Goal: Browse casually: Explore the website without a specific task or goal

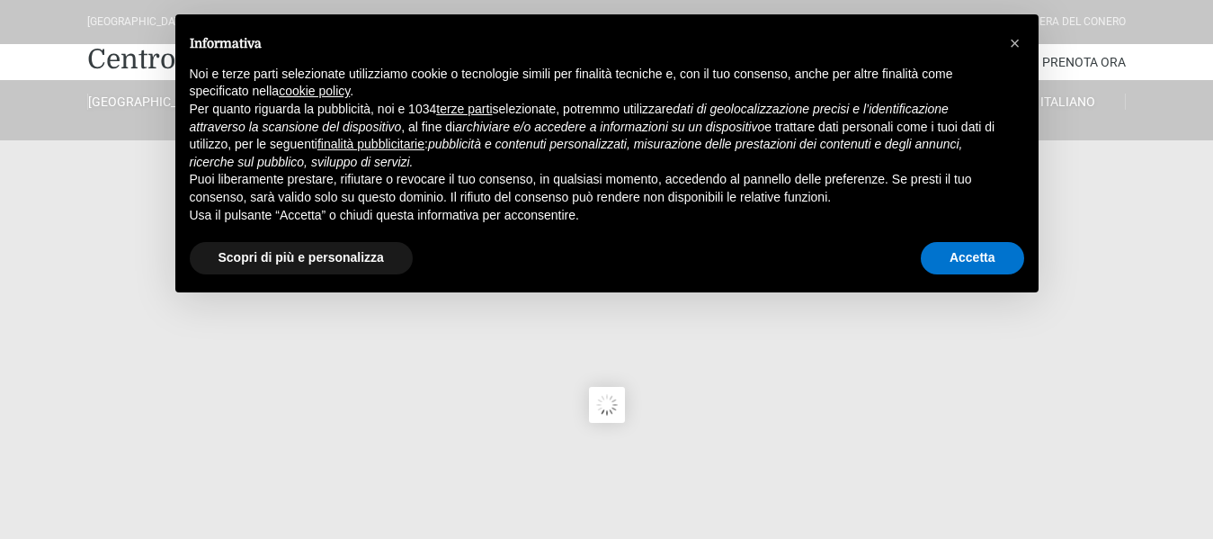
type input "23/08/2025"
type input "24/08/2025"
click at [964, 241] on div "Accetta" at bounding box center [972, 258] width 103 height 40
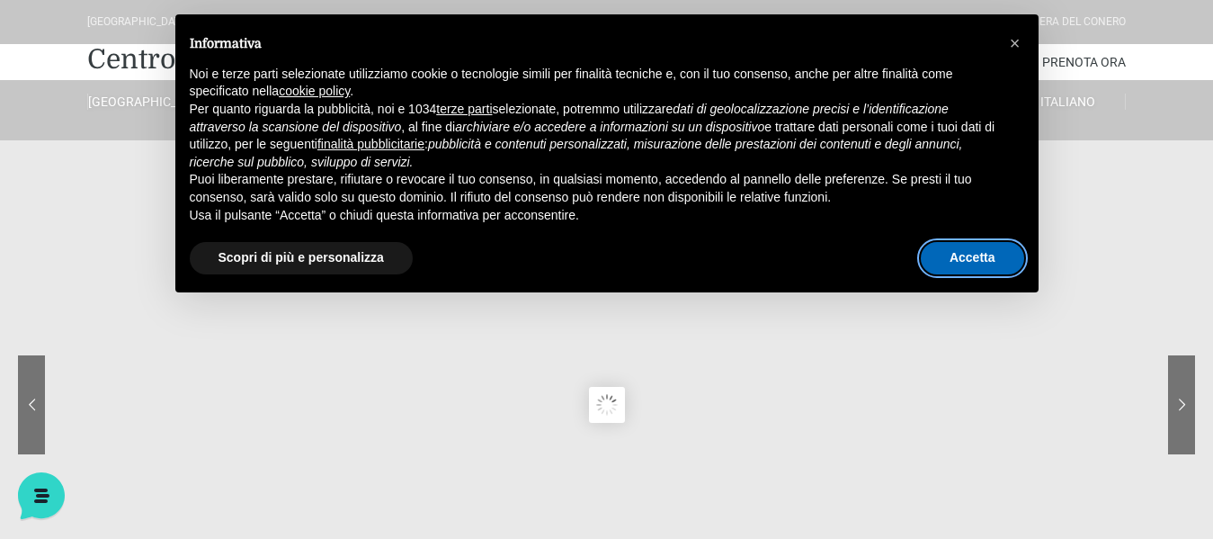
click at [961, 263] on button "Accetta" at bounding box center [972, 258] width 103 height 32
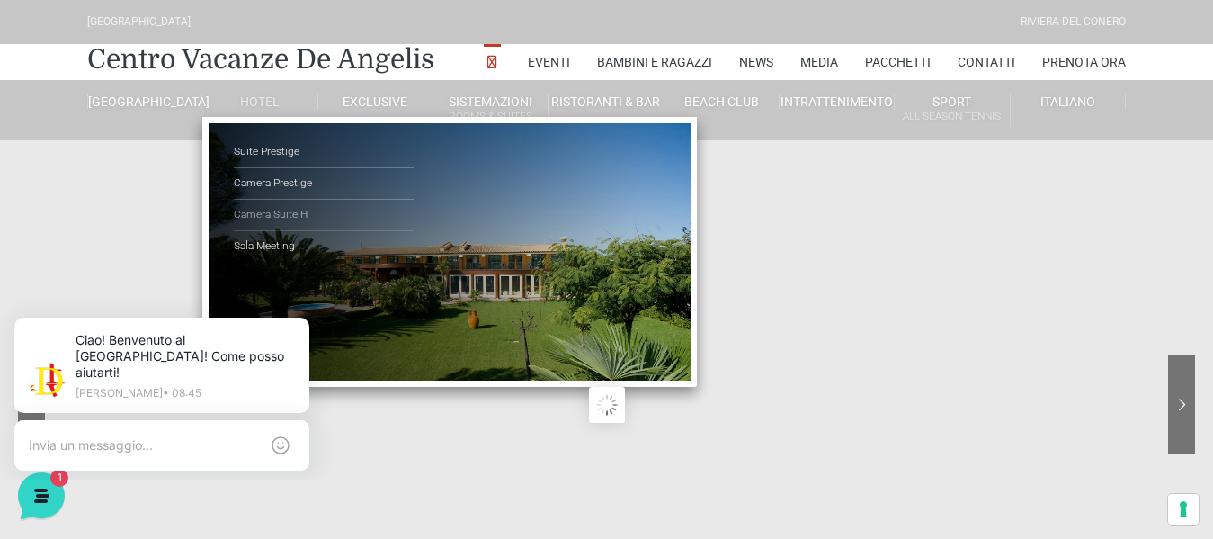
click at [298, 214] on link "Camera Suite H" at bounding box center [324, 215] width 180 height 31
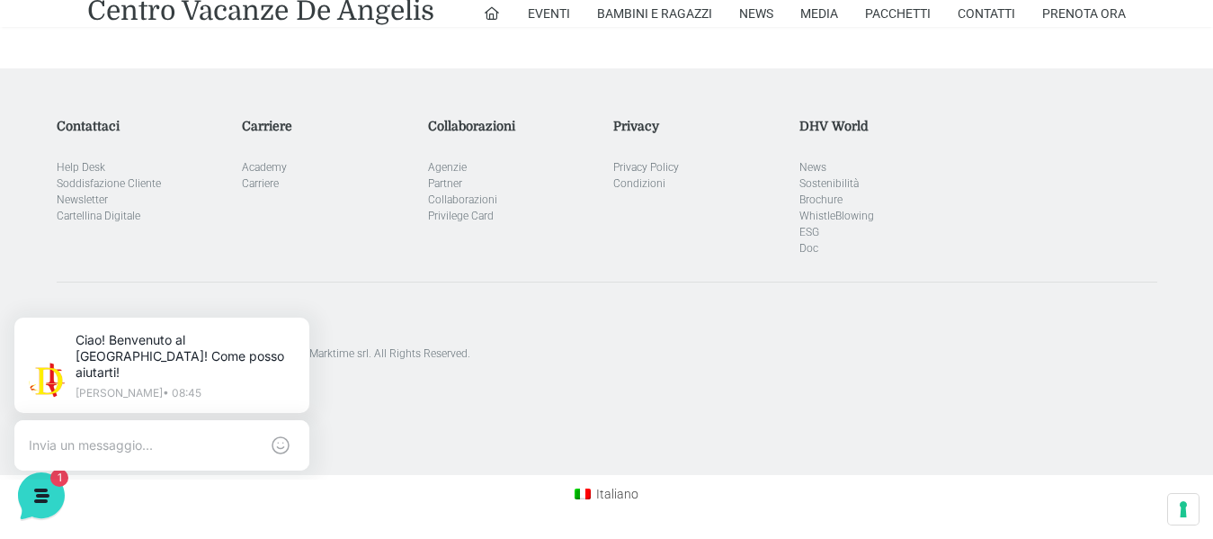
scroll to position [1494, 0]
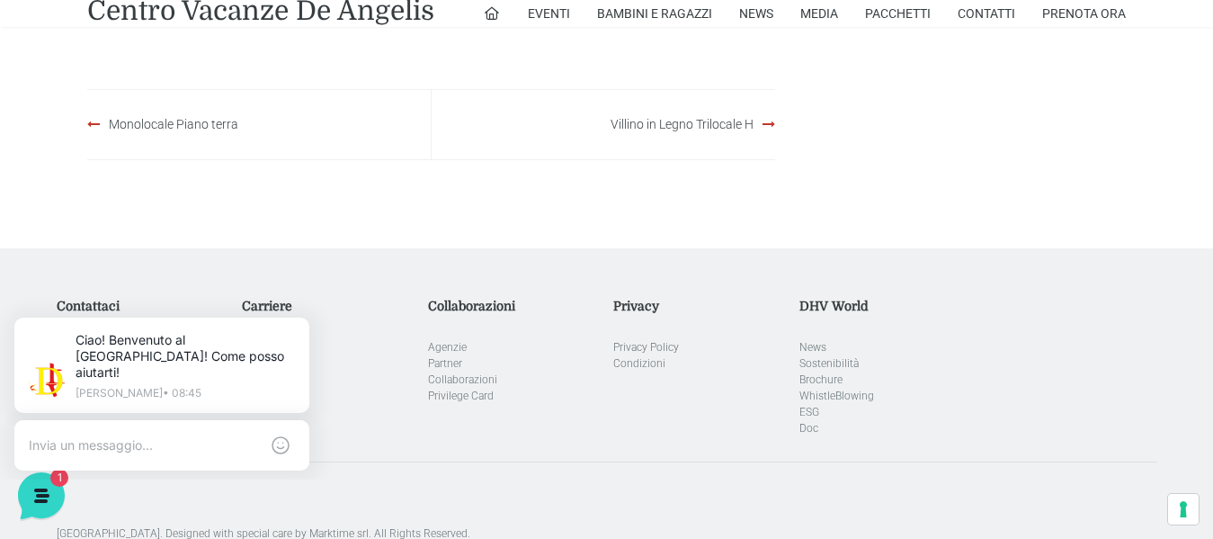
click at [220, 132] on div "Monolocale Piano terra" at bounding box center [259, 124] width 344 height 69
click at [185, 127] on link "Monolocale Piano terra" at bounding box center [174, 124] width 130 height 14
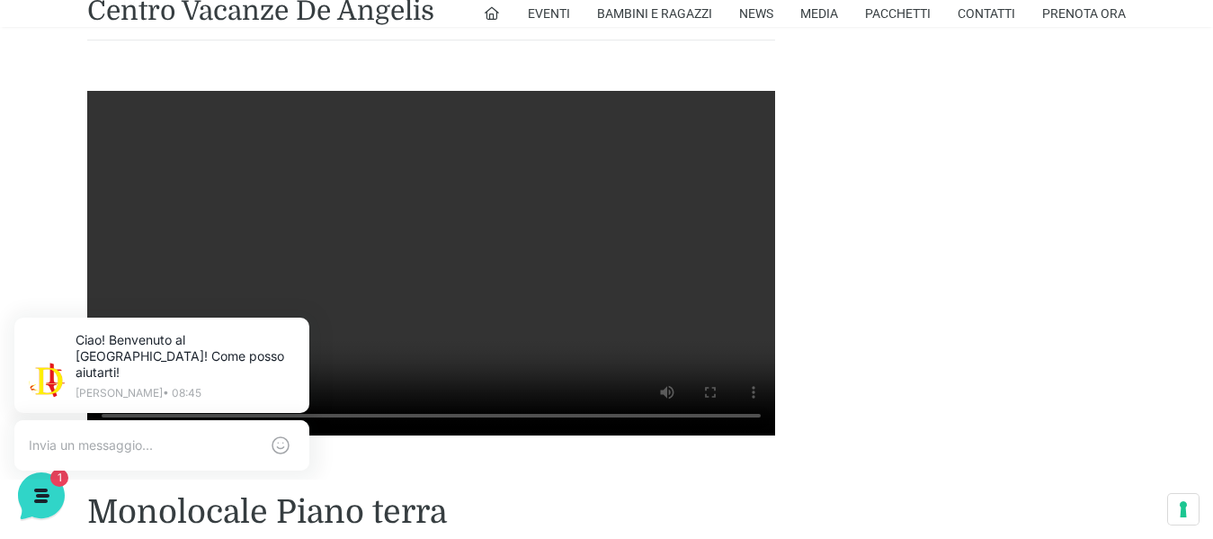
scroll to position [1169, 0]
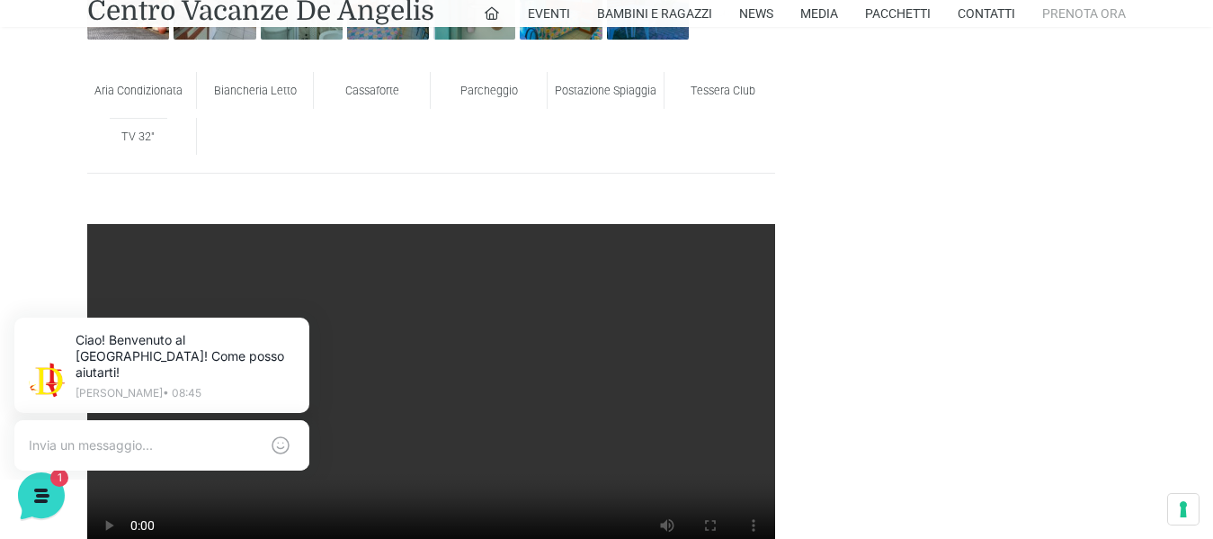
click at [1089, 15] on link "Prenota Ora" at bounding box center [1084, 13] width 84 height 27
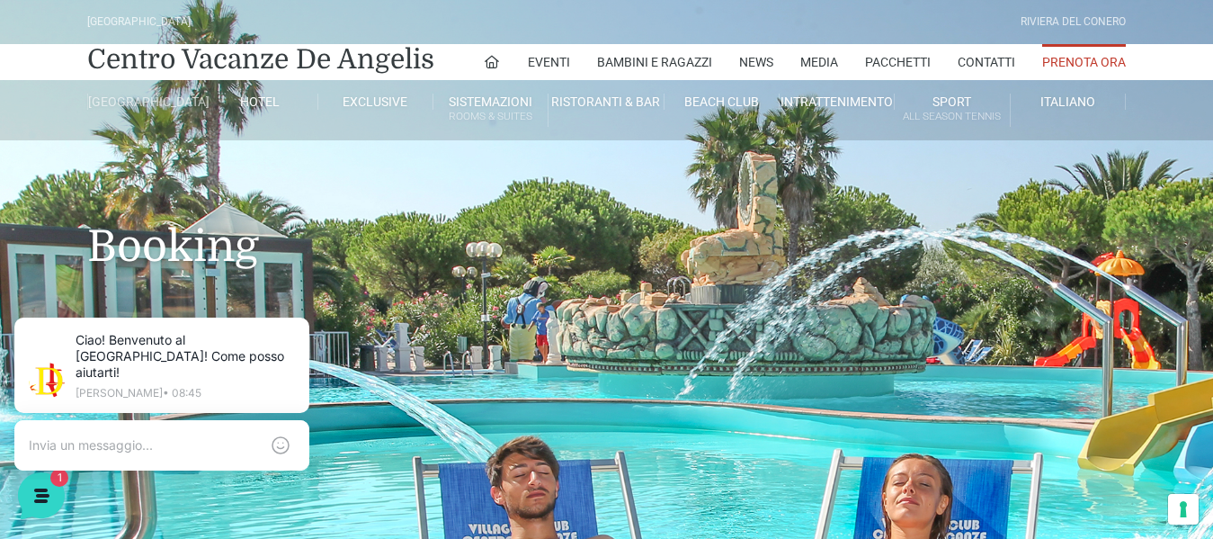
click at [137, 98] on link "[GEOGRAPHIC_DATA]" at bounding box center [144, 102] width 115 height 16
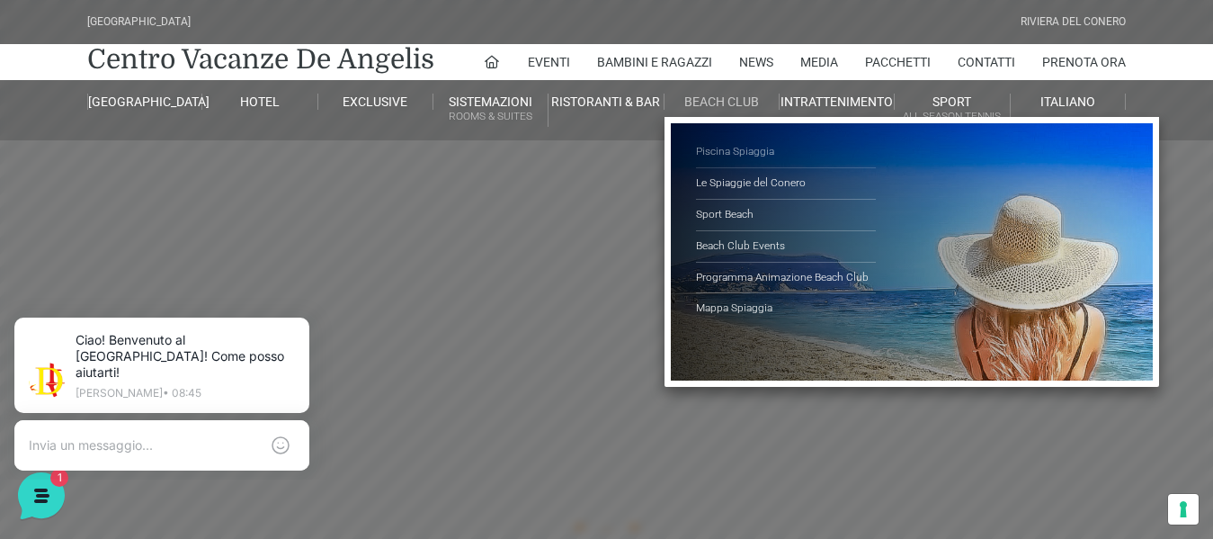
click at [716, 147] on link "Piscina Spiaggia" at bounding box center [786, 152] width 180 height 31
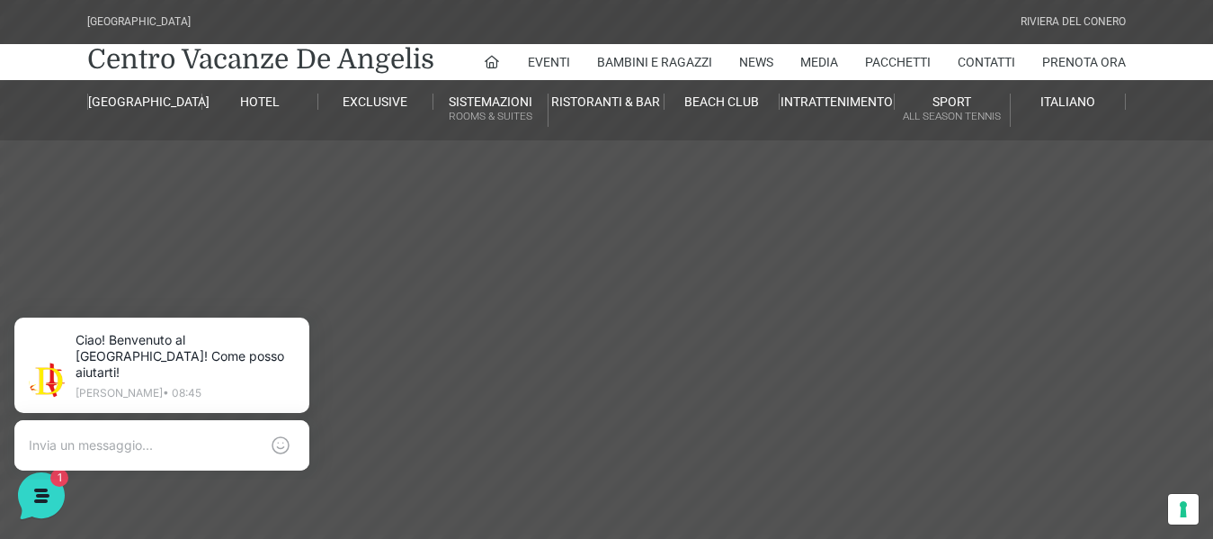
scroll to position [270, 0]
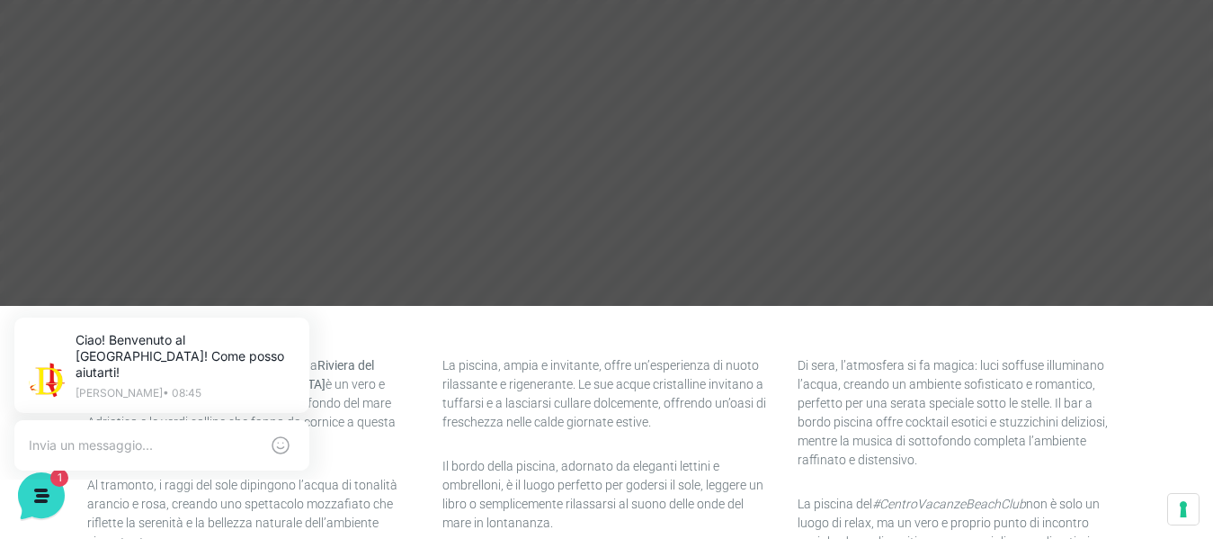
click at [398, 324] on header "[GEOGRAPHIC_DATA] [GEOGRAPHIC_DATA] Centro Vacanze [GEOGRAPHIC_DATA] Eventi Mis…" at bounding box center [606, 134] width 1213 height 809
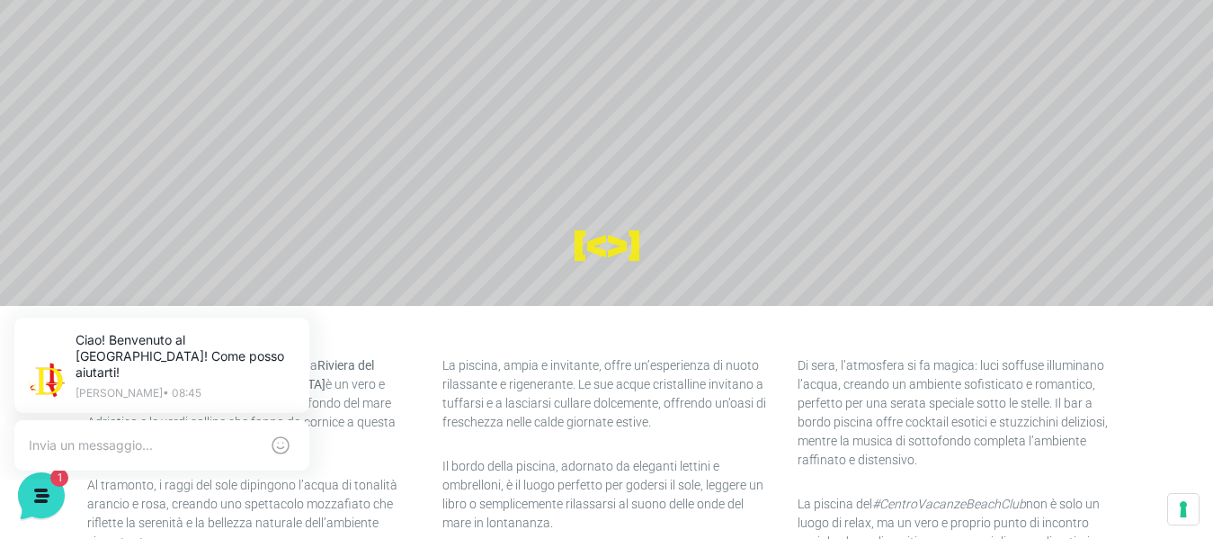
click at [304, 324] on icon at bounding box center [306, 321] width 14 height 14
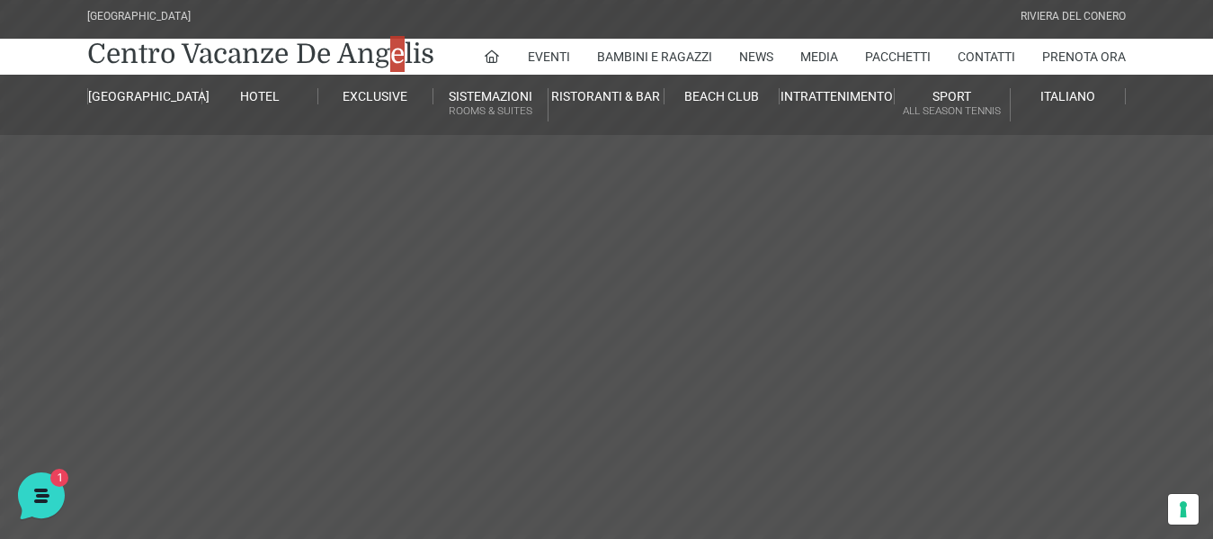
scroll to position [0, 0]
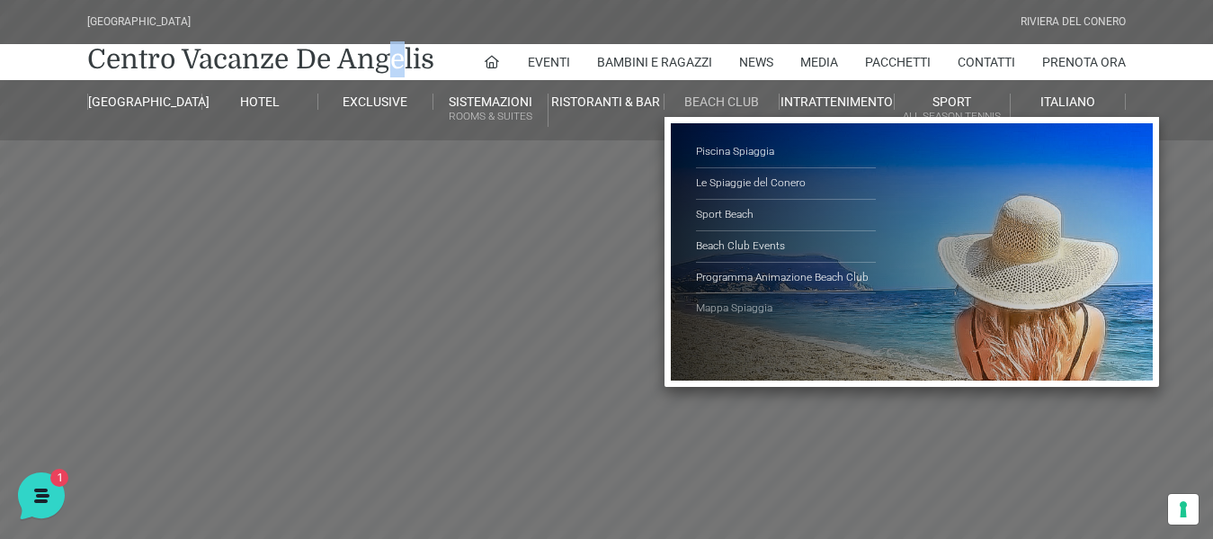
click at [738, 301] on link "Mappa Spiaggia" at bounding box center [786, 308] width 180 height 31
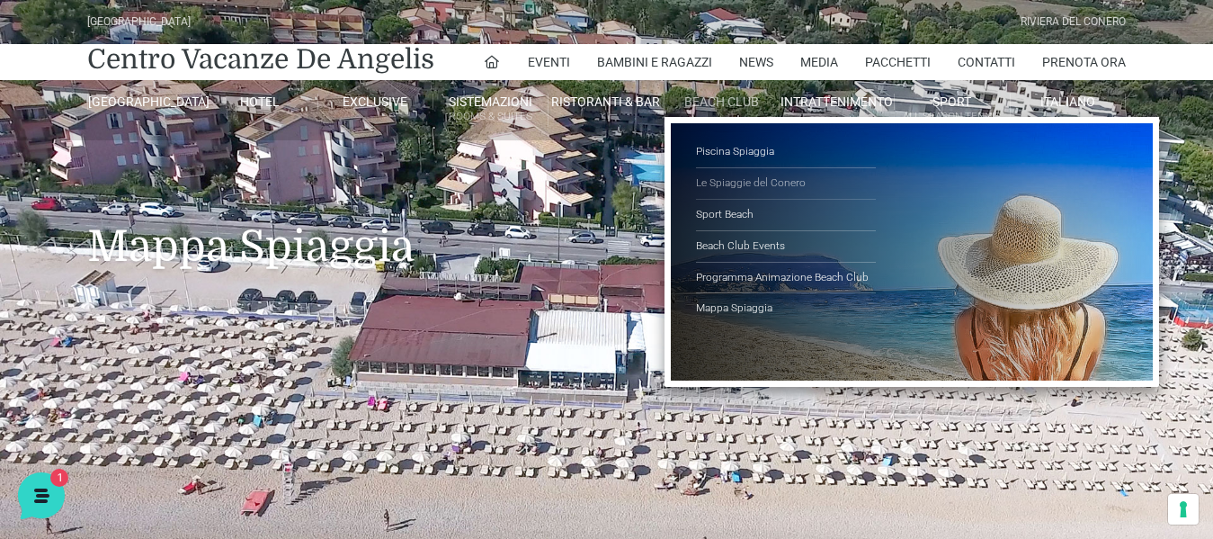
click at [724, 174] on link "Le Spiaggie del Conero" at bounding box center [786, 183] width 180 height 31
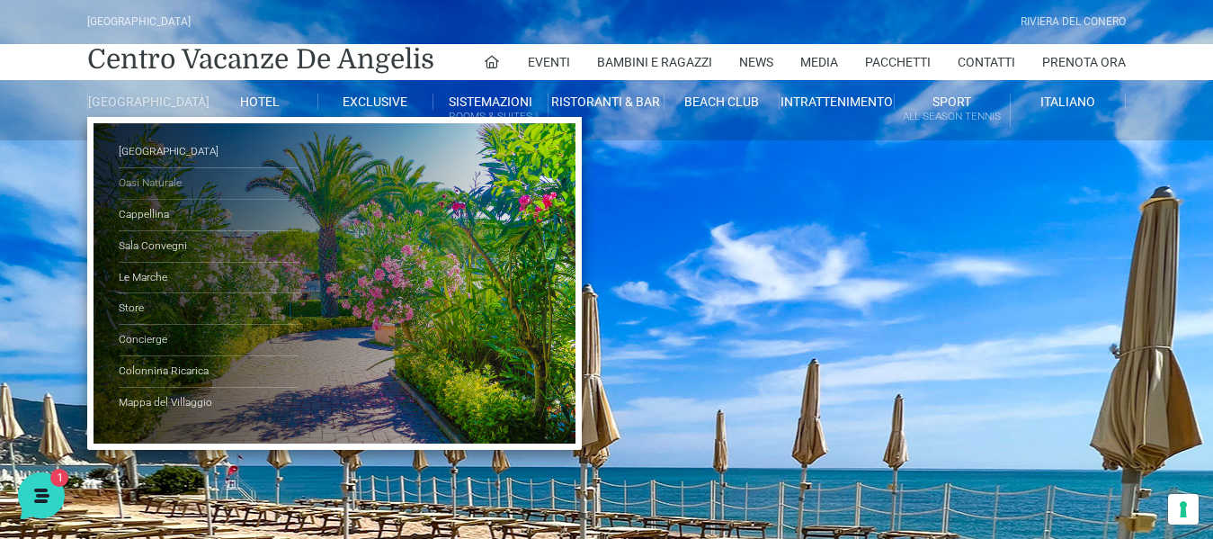
click at [136, 192] on link "Oasi Naturale" at bounding box center [209, 183] width 180 height 31
